Goal: Information Seeking & Learning: Learn about a topic

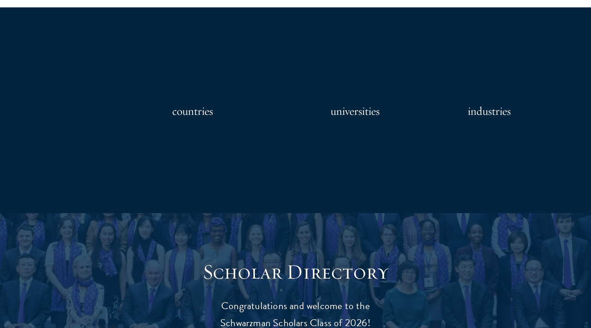
scroll to position [1100, 0]
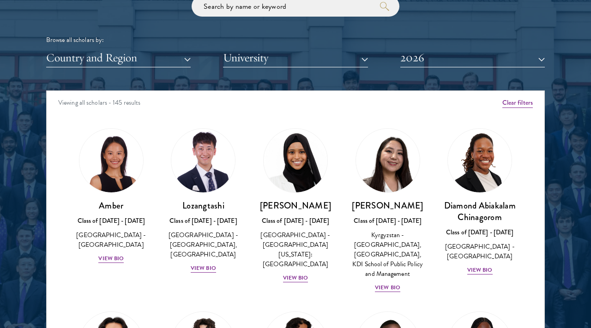
click at [340, 90] on div "Scholar Directory Congratulations and welcome to the Schwarzman Scholars Class …" at bounding box center [295, 132] width 498 height 469
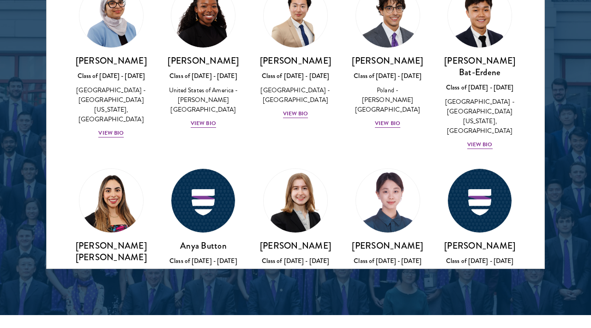
scroll to position [400, 0]
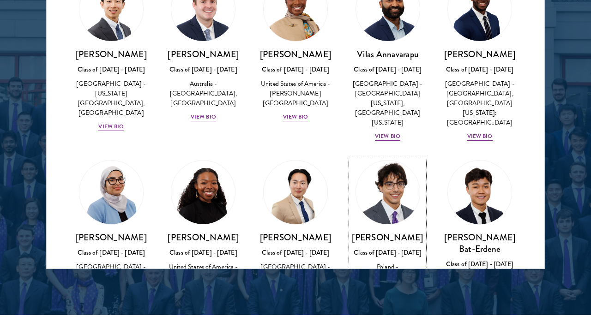
click at [376, 180] on img at bounding box center [388, 192] width 70 height 70
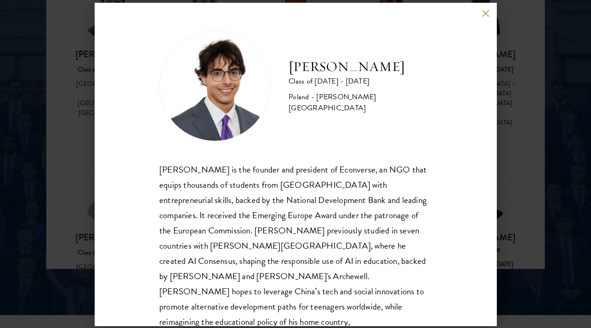
click at [525, 166] on div "[PERSON_NAME] Class of [DATE] - [DATE] [GEOGRAPHIC_DATA] - [PERSON_NAME][GEOGRA…" at bounding box center [295, 164] width 591 height 328
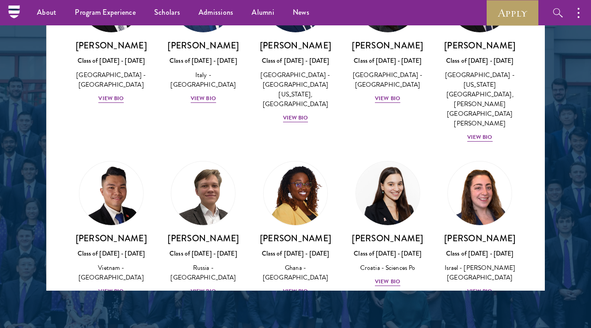
scroll to position [1172, 0]
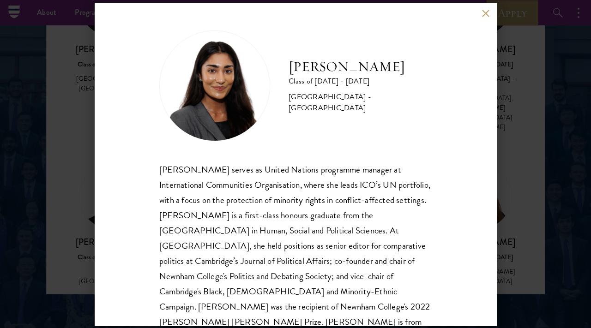
click at [381, 201] on div "[PERSON_NAME] serves as United Nations programme manager at International Commu…" at bounding box center [295, 253] width 272 height 183
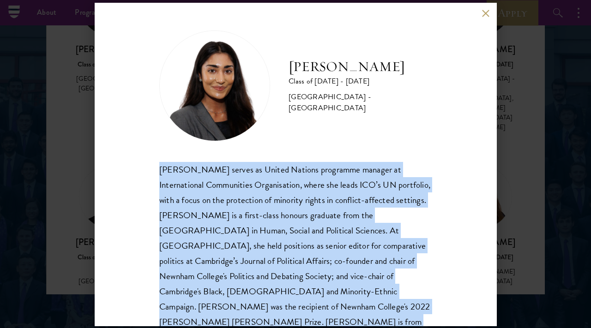
click at [381, 201] on div "[PERSON_NAME] serves as United Nations programme manager at International Commu…" at bounding box center [295, 253] width 272 height 183
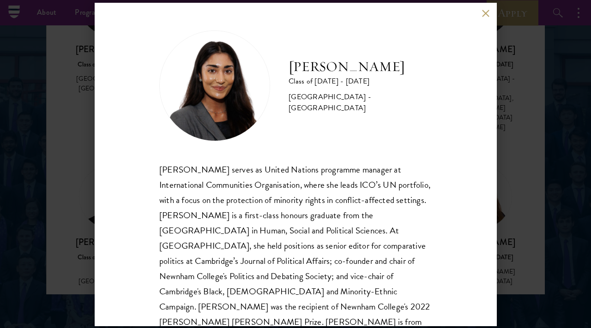
click at [341, 104] on div "[GEOGRAPHIC_DATA] - [GEOGRAPHIC_DATA]" at bounding box center [359, 102] width 143 height 22
drag, startPoint x: 344, startPoint y: 104, endPoint x: 432, endPoint y: 108, distance: 88.7
click at [432, 108] on div "[PERSON_NAME] Class of [DATE] - [DATE] [GEOGRAPHIC_DATA] - [GEOGRAPHIC_DATA] [P…" at bounding box center [295, 164] width 401 height 323
click at [316, 217] on div "[PERSON_NAME] serves as United Nations programme manager at International Commu…" at bounding box center [295, 253] width 272 height 183
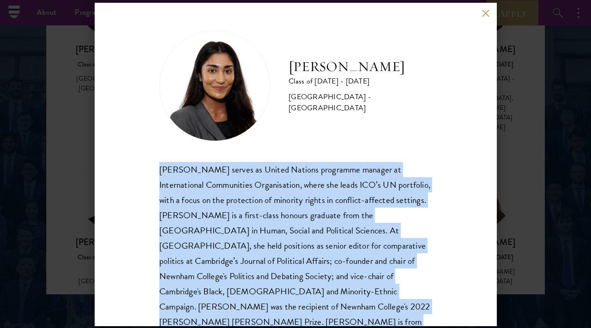
click at [316, 217] on div "[PERSON_NAME] serves as United Nations programme manager at International Commu…" at bounding box center [295, 253] width 272 height 183
click at [320, 198] on div "[PERSON_NAME] serves as United Nations programme manager at International Commu…" at bounding box center [295, 253] width 272 height 183
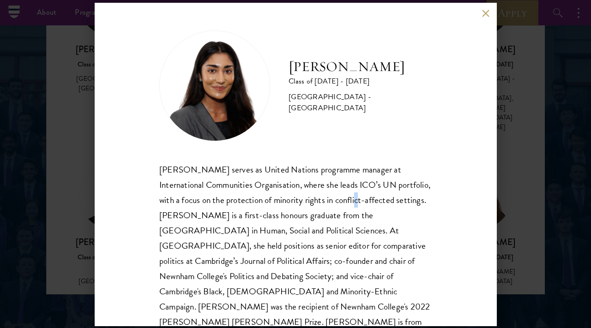
click at [320, 198] on div "[PERSON_NAME] serves as United Nations programme manager at International Commu…" at bounding box center [295, 253] width 272 height 183
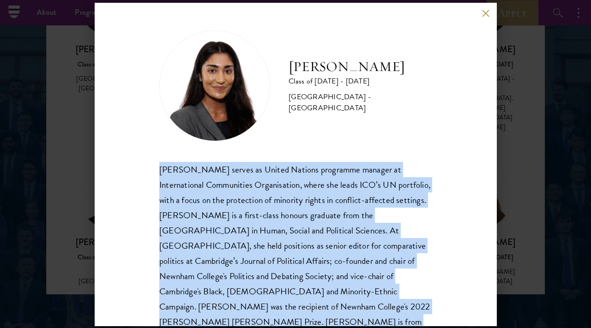
click at [320, 198] on div "[PERSON_NAME] serves as United Nations programme manager at International Commu…" at bounding box center [295, 253] width 272 height 183
click at [331, 190] on div "[PERSON_NAME] serves as United Nations programme manager at International Commu…" at bounding box center [295, 253] width 272 height 183
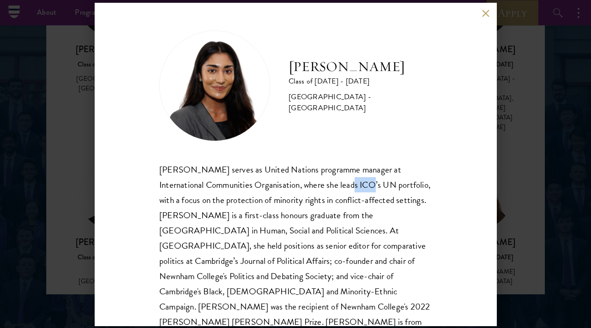
click at [331, 190] on div "[PERSON_NAME] serves as United Nations programme manager at International Commu…" at bounding box center [295, 253] width 272 height 183
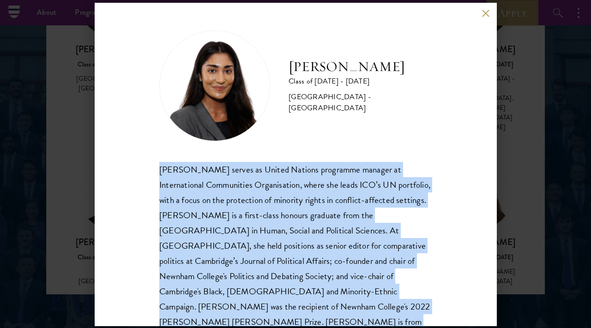
click at [331, 190] on div "[PERSON_NAME] serves as United Nations programme manager at International Commu…" at bounding box center [295, 253] width 272 height 183
click at [251, 246] on div "[PERSON_NAME] serves as United Nations programme manager at International Commu…" at bounding box center [295, 253] width 272 height 183
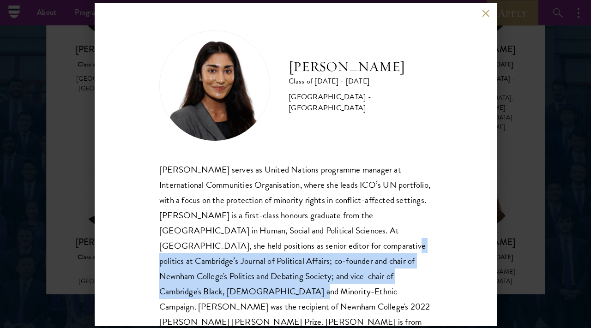
drag, startPoint x: 251, startPoint y: 246, endPoint x: 375, endPoint y: 269, distance: 125.6
click at [375, 269] on div "[PERSON_NAME] serves as United Nations programme manager at International Commu…" at bounding box center [295, 253] width 272 height 183
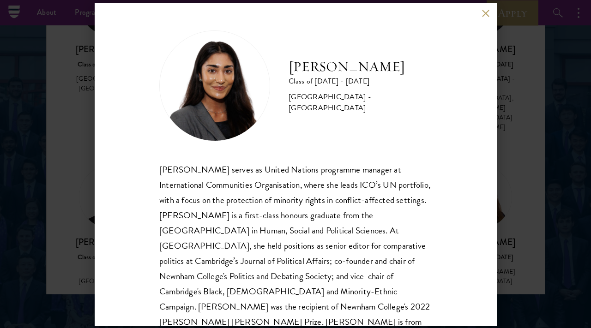
click at [311, 221] on div "[PERSON_NAME] serves as United Nations programme manager at International Commu…" at bounding box center [295, 253] width 272 height 183
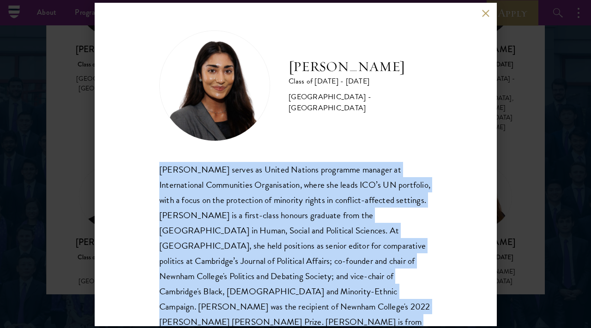
click at [311, 221] on div "[PERSON_NAME] serves as United Nations programme manager at International Commu…" at bounding box center [295, 253] width 272 height 183
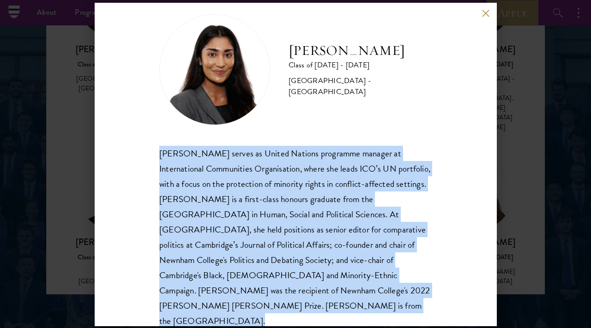
scroll to position [16, 0]
click at [549, 116] on div "[PERSON_NAME] Class of [DATE] - [DATE] [GEOGRAPHIC_DATA] - [GEOGRAPHIC_DATA] [P…" at bounding box center [295, 164] width 591 height 328
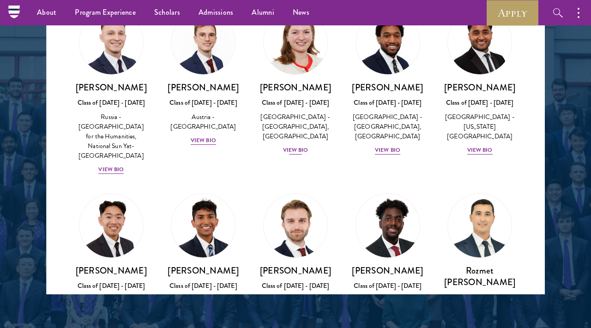
scroll to position [4055, 0]
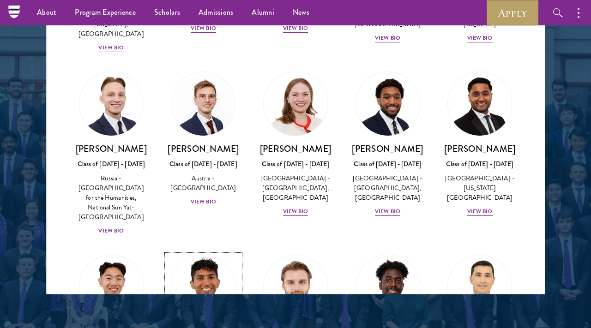
click at [195, 252] on img at bounding box center [203, 287] width 70 height 70
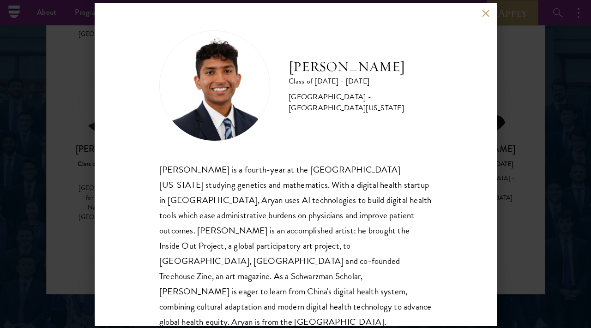
click at [79, 170] on div "[PERSON_NAME] Class of [DATE] - [DATE] [GEOGRAPHIC_DATA] - [GEOGRAPHIC_DATA][US…" at bounding box center [295, 164] width 591 height 328
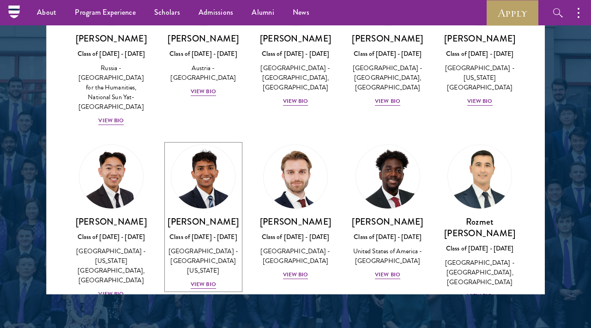
scroll to position [4166, 0]
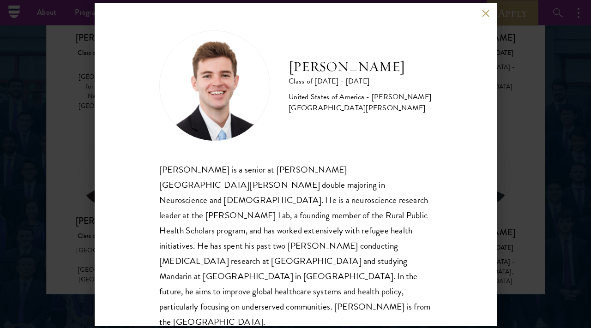
click at [508, 179] on div "[PERSON_NAME] Class of [DATE] - [DATE] [GEOGRAPHIC_DATA] - [PERSON_NAME][GEOGRA…" at bounding box center [295, 164] width 591 height 328
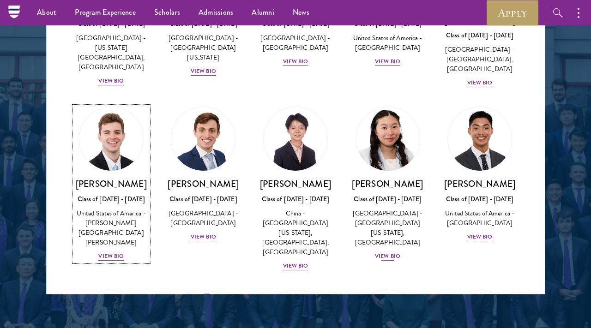
scroll to position [4377, 0]
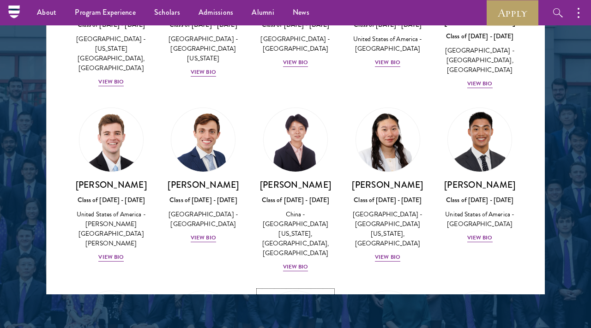
click at [302, 288] on img at bounding box center [295, 323] width 70 height 70
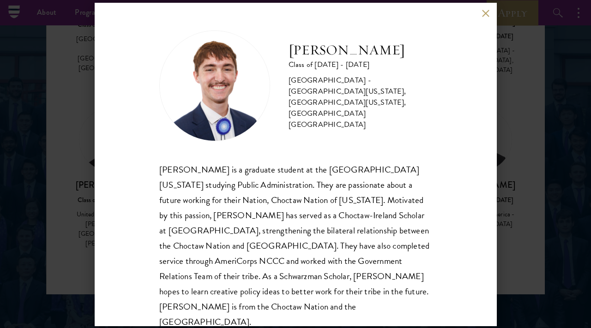
scroll to position [1, 0]
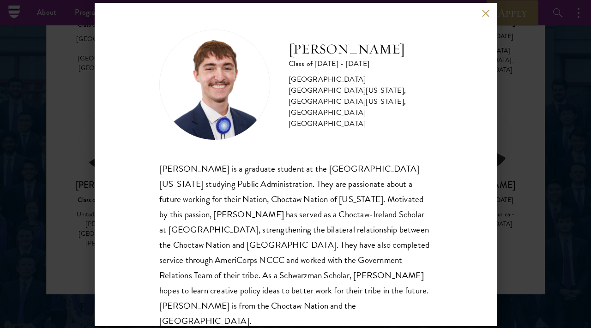
click at [550, 92] on div "[PERSON_NAME] Class of [DATE] - [DATE] [GEOGRAPHIC_DATA] - [GEOGRAPHIC_DATA][US…" at bounding box center [295, 164] width 591 height 328
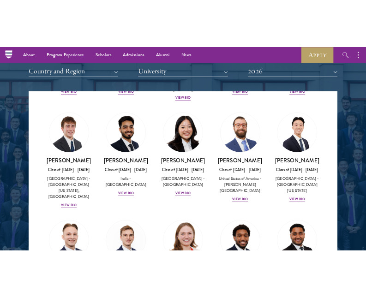
scroll to position [3898, 0]
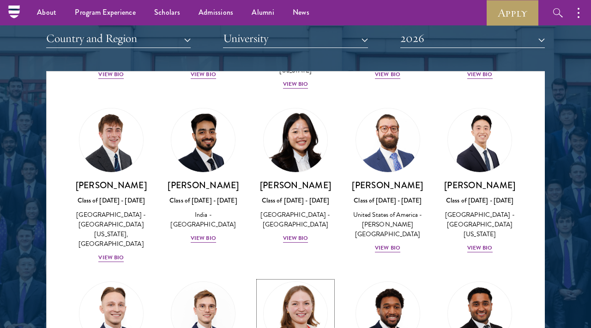
click at [293, 279] on img at bounding box center [295, 314] width 70 height 70
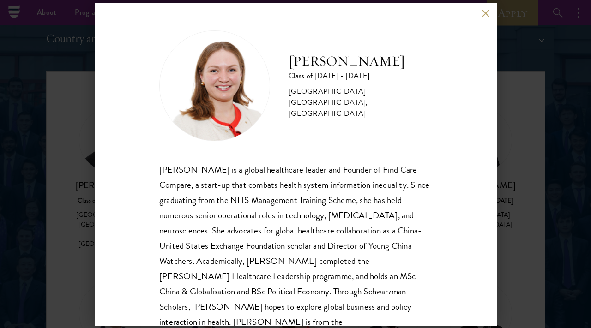
click at [312, 210] on div "[PERSON_NAME] is a global healthcare leader and Founder of Find Care Compare, a…" at bounding box center [295, 253] width 272 height 183
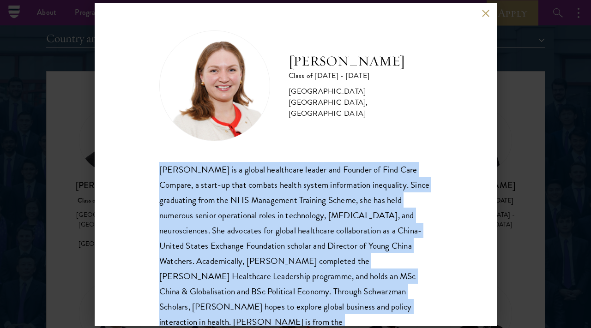
click at [312, 210] on div "[PERSON_NAME] is a global healthcare leader and Founder of Find Care Compare, a…" at bounding box center [295, 253] width 272 height 183
